Goal: Navigation & Orientation: Find specific page/section

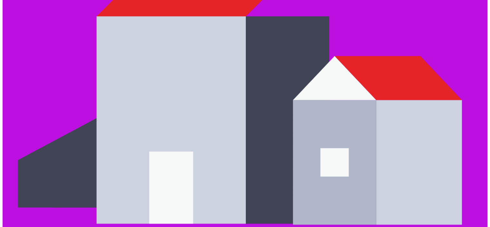
scroll to position [1656, 0]
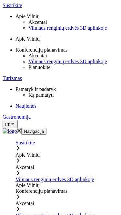
click at [40, 140] on div "Susitikite" at bounding box center [66, 143] width 103 height 6
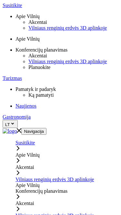
click at [21, 146] on icon "Primary navigation" at bounding box center [17, 148] width 5 height 5
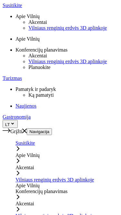
click at [27, 129] on icon "Mobile menu" at bounding box center [24, 131] width 5 height 5
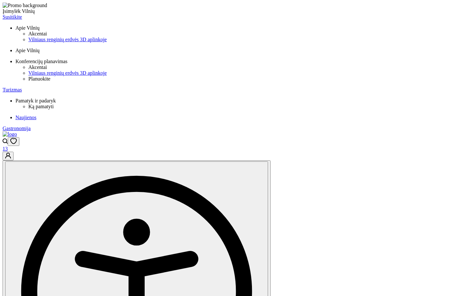
click at [22, 87] on span "Turizmas" at bounding box center [12, 89] width 19 height 5
